Goal: Information Seeking & Learning: Learn about a topic

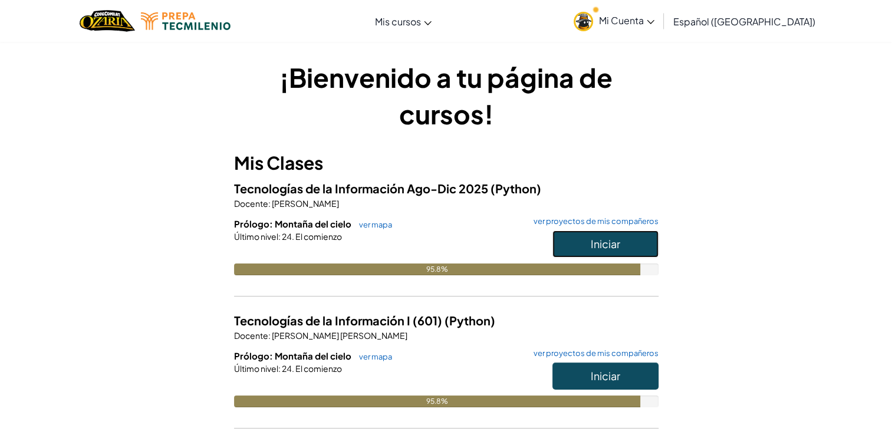
click at [580, 237] on button "Iniciar" at bounding box center [605, 244] width 106 height 27
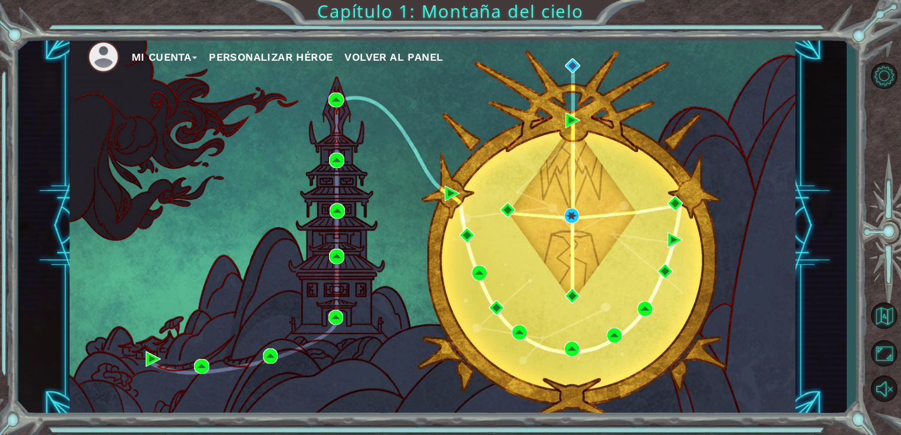
click at [410, 53] on span "Volver al panel" at bounding box center [393, 57] width 98 height 12
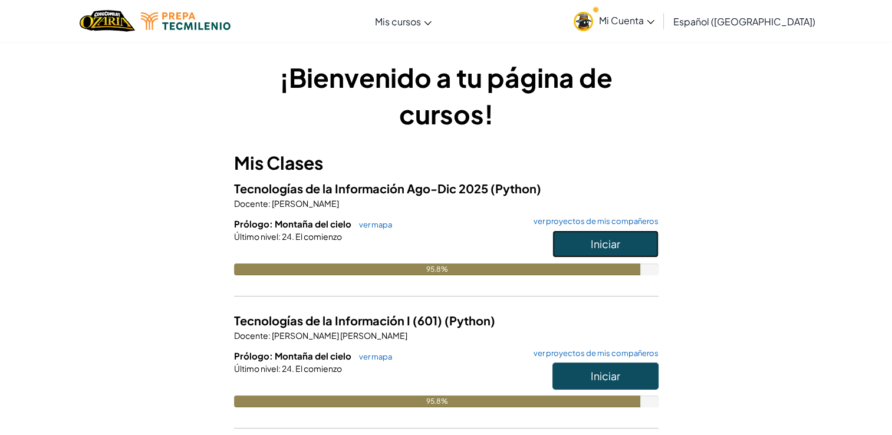
click at [599, 238] on span "Iniciar" at bounding box center [605, 244] width 29 height 14
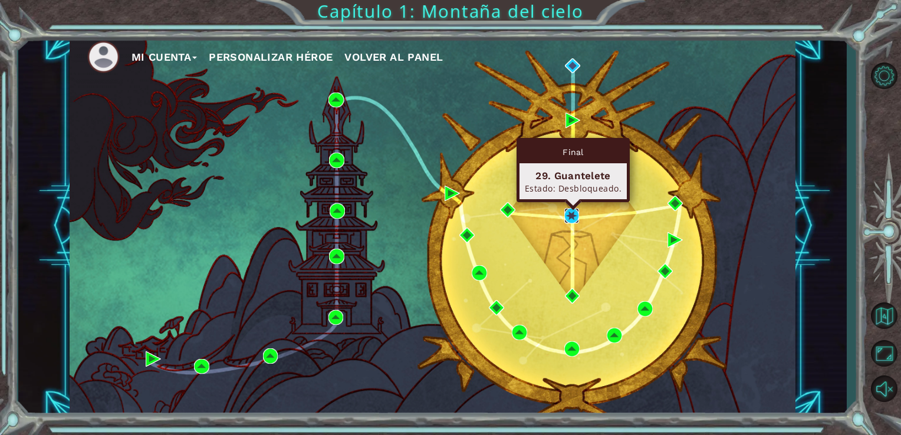
click at [573, 212] on img at bounding box center [571, 215] width 15 height 15
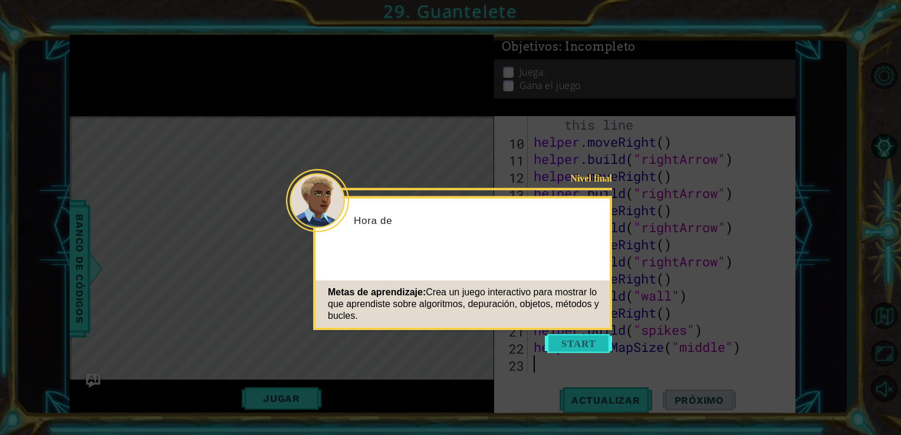
scroll to position [188, 0]
click at [574, 345] on button "Start" at bounding box center [578, 343] width 67 height 19
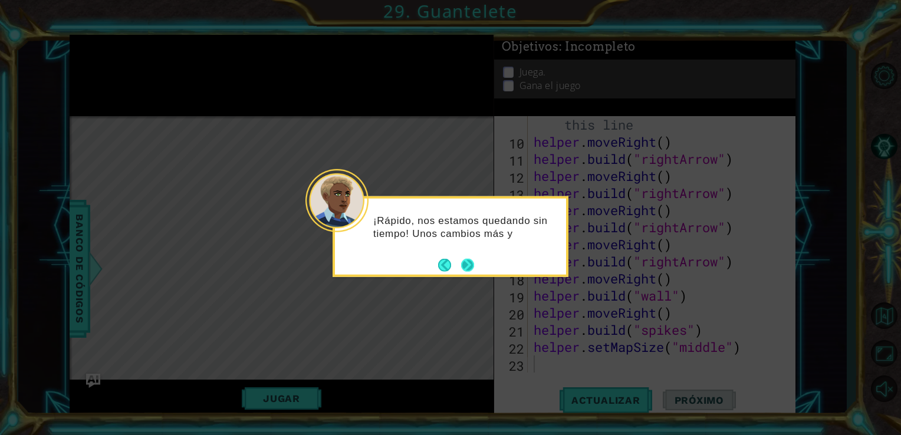
click at [467, 264] on button "Next" at bounding box center [467, 264] width 15 height 15
click at [467, 264] on button "Next" at bounding box center [467, 264] width 13 height 13
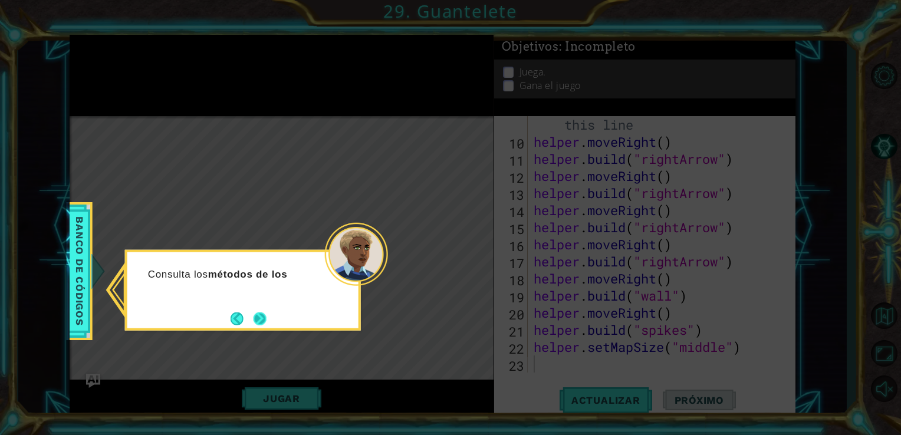
click at [267, 319] on button "Next" at bounding box center [259, 318] width 15 height 15
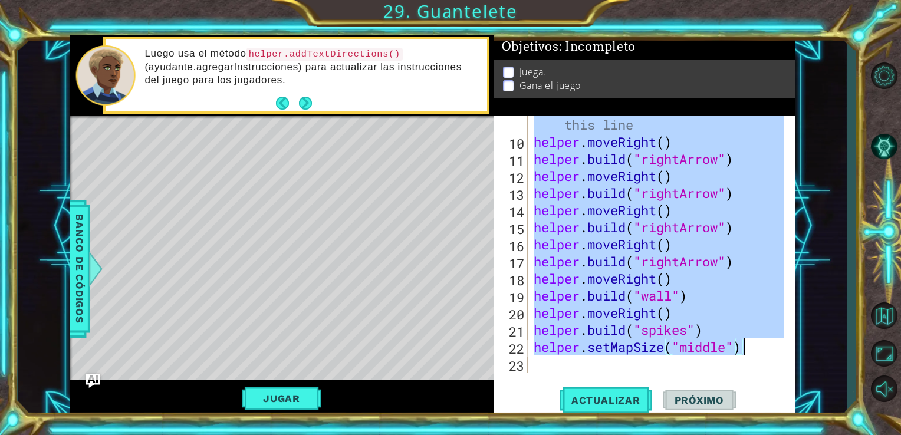
drag, startPoint x: 533, startPoint y: 177, endPoint x: 748, endPoint y: 347, distance: 274.0
click at [748, 347] on div "# Build your Helper items BELOW this line helper . moveRight ( ) helper . build…" at bounding box center [660, 253] width 259 height 308
type textarea "[DOMAIN_NAME]("spikes") helper.setMapSize("middle")"
